Goal: Task Accomplishment & Management: Use online tool/utility

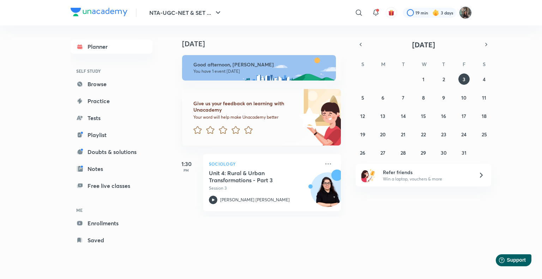
click at [470, 14] on img at bounding box center [465, 13] width 12 height 12
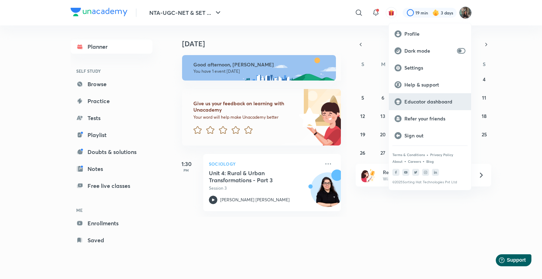
click at [417, 103] on p "Educator dashboard" at bounding box center [434, 101] width 61 height 6
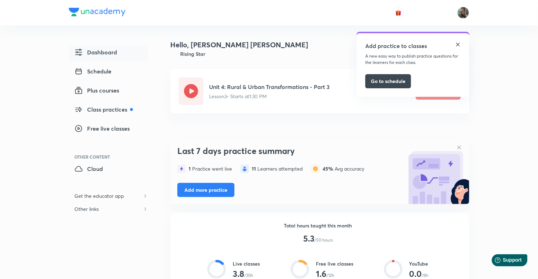
click at [455, 47] on img at bounding box center [458, 45] width 6 height 6
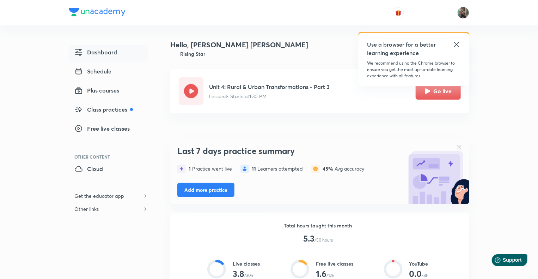
click at [455, 47] on icon at bounding box center [457, 44] width 8 height 8
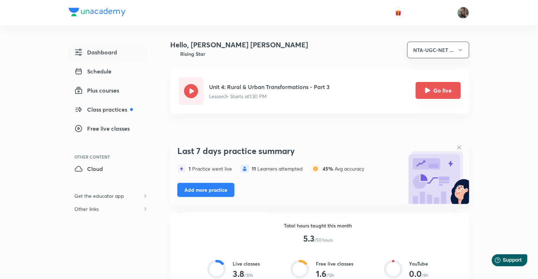
click at [442, 95] on button "Go live" at bounding box center [438, 90] width 45 height 17
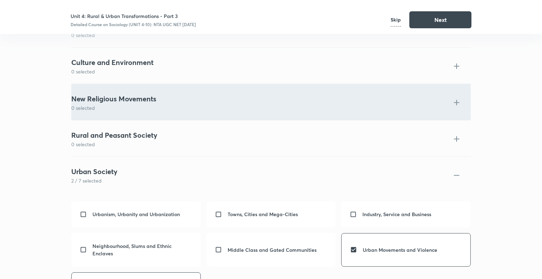
scroll to position [2530, 0]
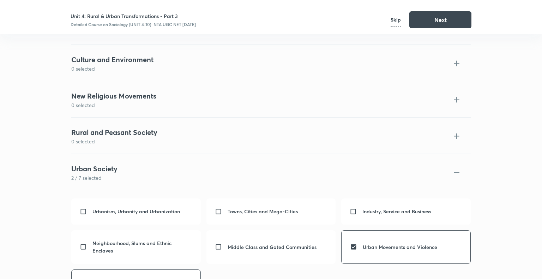
click at [398, 22] on p "Skip" at bounding box center [396, 19] width 10 height 13
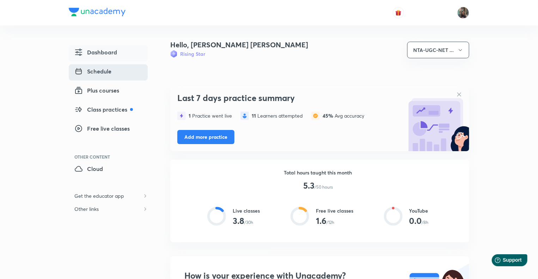
click at [111, 75] on span "Schedule" at bounding box center [92, 71] width 37 height 8
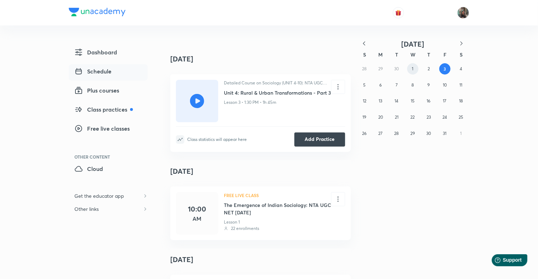
click at [412, 71] on abbr "1" at bounding box center [412, 68] width 1 height 5
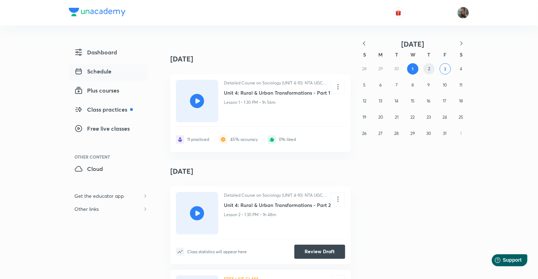
click at [428, 71] on abbr "2" at bounding box center [429, 68] width 2 height 5
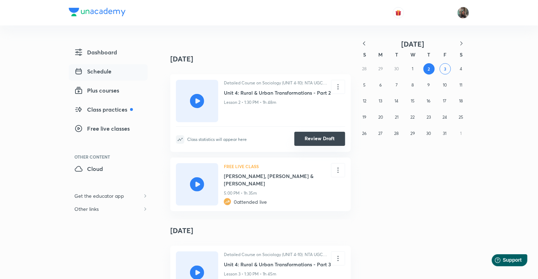
click at [334, 141] on button "Review Draft" at bounding box center [320, 139] width 51 height 14
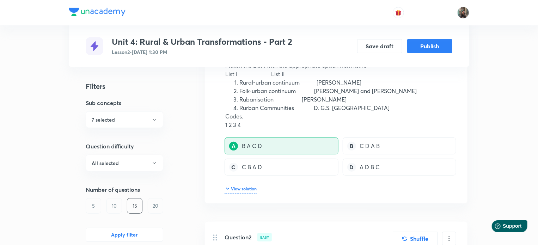
scroll to position [130, 0]
click at [437, 46] on button "Publish" at bounding box center [429, 45] width 45 height 14
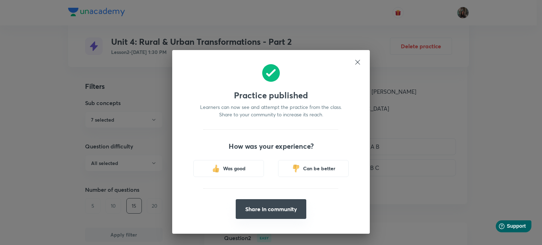
click at [267, 209] on button "Share in community" at bounding box center [271, 209] width 71 height 20
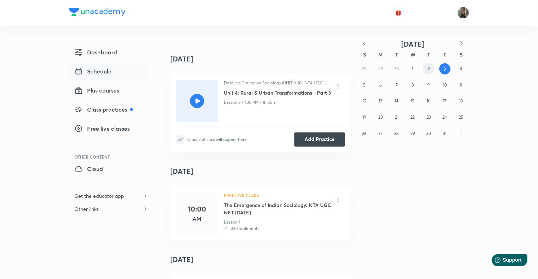
click at [424, 71] on button "2" at bounding box center [428, 68] width 11 height 11
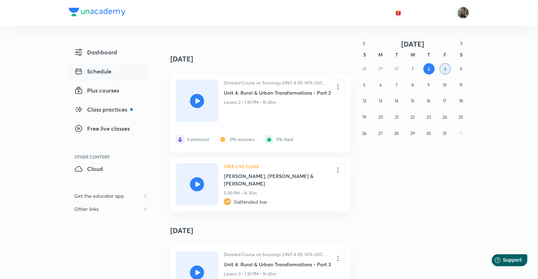
click at [442, 74] on button "3" at bounding box center [445, 68] width 11 height 11
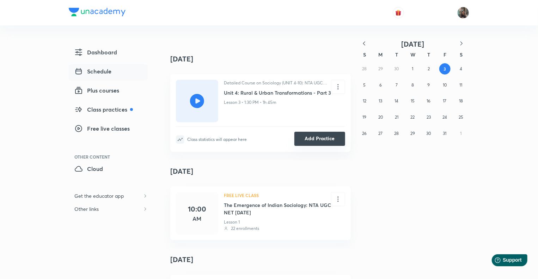
click at [326, 137] on button "Add Practice" at bounding box center [320, 139] width 51 height 14
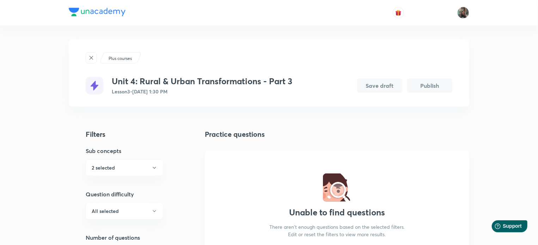
drag, startPoint x: 0, startPoint y: 0, endPoint x: 477, endPoint y: 57, distance: 480.8
drag, startPoint x: 477, startPoint y: 57, endPoint x: 498, endPoint y: 129, distance: 74.5
click at [498, 129] on div "Plus courses Unit 4: Rural & Urban Transformations - Part 3 Lesson 3 • Oct 3, 1…" at bounding box center [269, 154] width 538 height 309
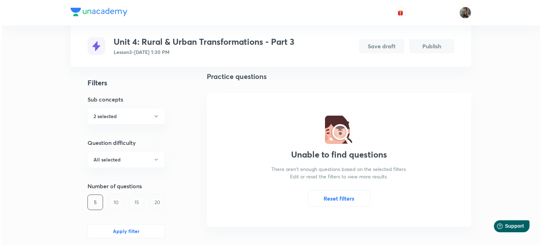
scroll to position [64, 0]
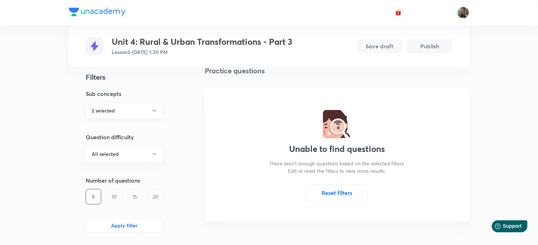
click at [155, 109] on icon "button" at bounding box center [155, 111] width 6 height 6
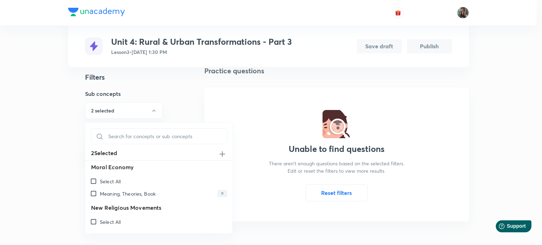
scroll to position [2738, 0]
click at [175, 138] on input "text" at bounding box center [159, 136] width 119 height 17
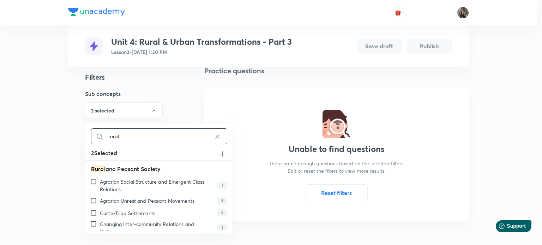
type input "rural"
click at [170, 187] on p "Agrarian Social Structure and Emergent Class Relations" at bounding box center [153, 185] width 106 height 15
click at [100, 185] on input "Agrarian Social Structure and Emergent Class Relations" at bounding box center [95, 181] width 10 height 7
click at [156, 199] on p "Agrarian Unrest and Peasant Movements" at bounding box center [147, 200] width 95 height 7
click at [100, 199] on input "Agrarian Unrest and Peasant Movements" at bounding box center [95, 200] width 10 height 7
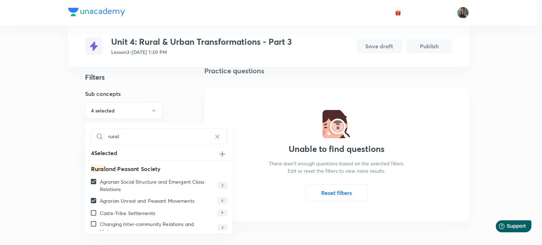
click at [155, 216] on p "Caste-Tribe Settlements" at bounding box center [127, 213] width 55 height 7
click at [100, 216] on input "Caste-Tribe Settlements" at bounding box center [95, 213] width 10 height 7
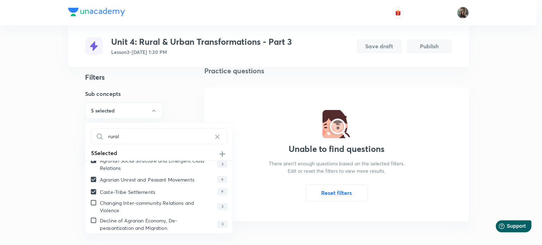
scroll to position [22, 0]
click at [156, 198] on div "Changing Inter-community Relations and Violence 2" at bounding box center [158, 206] width 147 height 18
click at [157, 203] on p "Changing Inter-community Relations and Violence" at bounding box center [153, 206] width 106 height 15
click at [100, 203] on input "Changing Inter-community Relations and Violence" at bounding box center [95, 202] width 10 height 7
click at [157, 221] on p "Decline of Agrarian Economy, De-peasantization and Migration" at bounding box center [153, 223] width 106 height 15
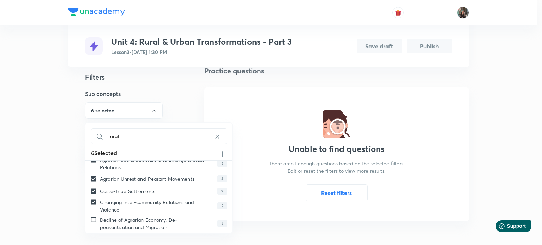
click at [100, 221] on input "Decline of Agrarian Economy, De-peasantization and Migration" at bounding box center [95, 219] width 10 height 7
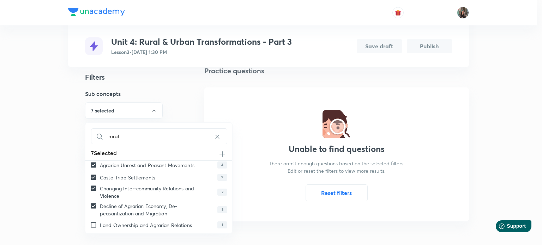
click at [157, 224] on p "Land Ownership and Agrarian Relations" at bounding box center [146, 225] width 92 height 7
click at [100, 224] on input "Land Ownership and Agrarian Relations" at bounding box center [95, 225] width 10 height 7
click at [214, 139] on img at bounding box center [217, 136] width 7 height 7
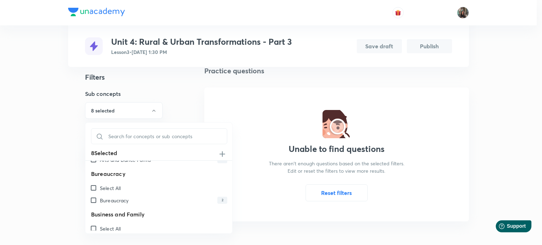
scroll to position [0, 0]
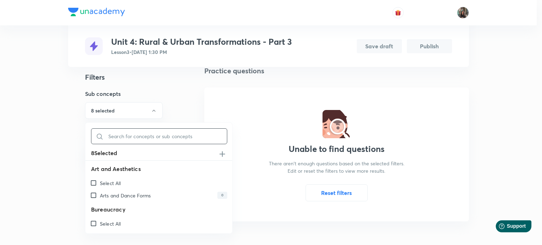
click at [159, 135] on input "text" at bounding box center [159, 136] width 119 height 17
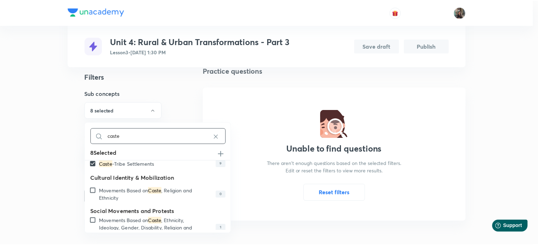
scroll to position [56, 0]
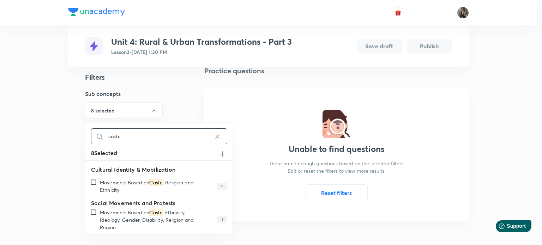
type input "caste"
click at [144, 210] on p "Movements Based on Caste , Ethnicity, Ideology, Gender, Disability, Religion an…" at bounding box center [153, 220] width 106 height 22
click at [100, 210] on input "Movements Based on Caste , Ethnicity, Ideology, Gender, Disability, Religion an…" at bounding box center [95, 212] width 10 height 7
click at [56, 169] on div at bounding box center [271, 122] width 542 height 245
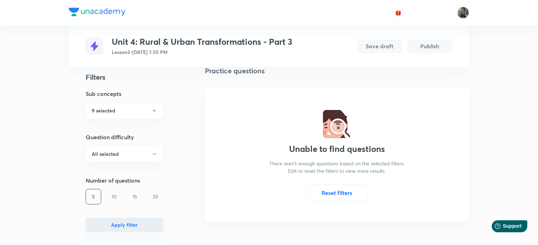
click at [118, 223] on button "Apply filter" at bounding box center [125, 225] width 78 height 14
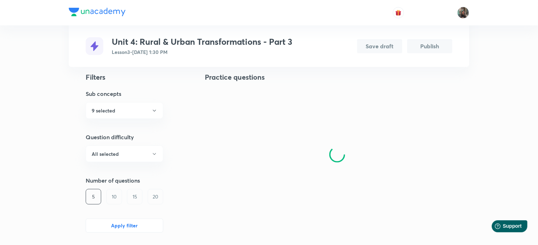
scroll to position [64, 0]
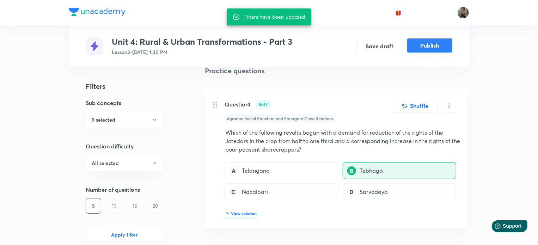
click at [424, 43] on button "Publish" at bounding box center [429, 45] width 45 height 14
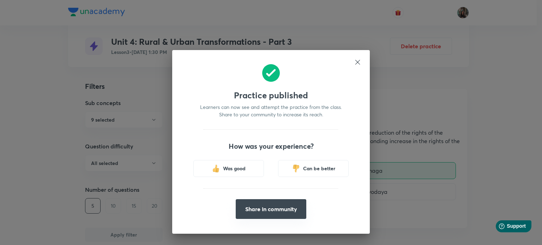
click at [283, 214] on button "Share in community" at bounding box center [271, 209] width 71 height 20
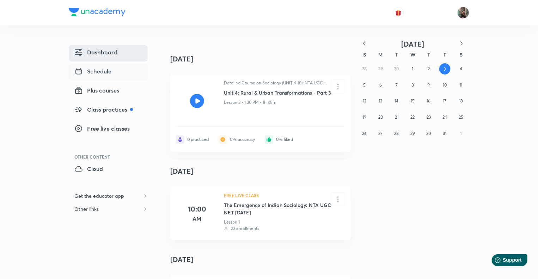
click at [116, 53] on span "Dashboard" at bounding box center [95, 52] width 43 height 8
